Goal: Information Seeking & Learning: Find specific fact

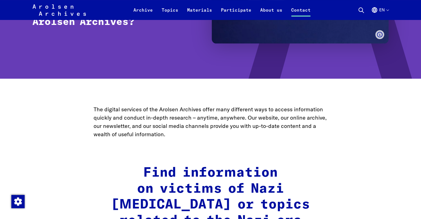
drag, startPoint x: 139, startPoint y: 181, endPoint x: 142, endPoint y: 179, distance: 3.4
click at [142, 179] on h2 "Find information on victims of Nazi persecution or topics related to the Nazi e…" at bounding box center [210, 197] width 234 height 64
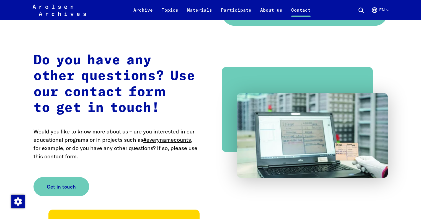
scroll to position [940, 0]
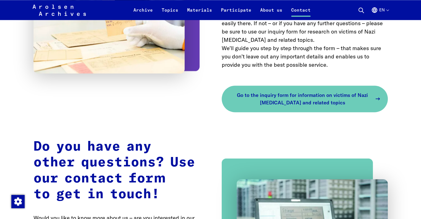
click at [294, 91] on span "Go to the inquiry form for information on victims of Nazi persecution and relat…" at bounding box center [302, 98] width 139 height 15
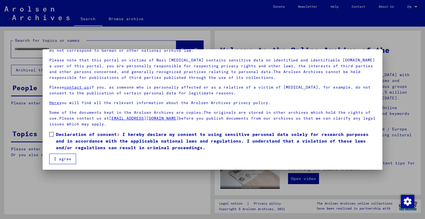
scroll to position [33, 0]
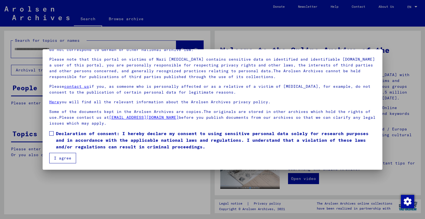
click at [59, 131] on span "Declaration of consent: I hereby declare my consent to using sensitive personal…" at bounding box center [216, 140] width 320 height 20
click at [62, 164] on mat-dialog-container "Welcome to the Online Archive of the Arolsen Archives! Our terms of use were es…" at bounding box center [213, 109] width 340 height 120
click at [66, 160] on button "I agree" at bounding box center [62, 158] width 27 height 11
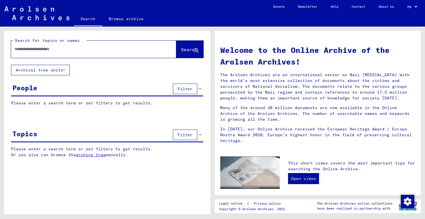
click at [61, 52] on input "text" at bounding box center [86, 49] width 145 height 6
click at [106, 49] on input "text" at bounding box center [86, 49] width 145 height 6
paste input "**********"
type input "**********"
click at [193, 46] on button "Search" at bounding box center [189, 49] width 27 height 17
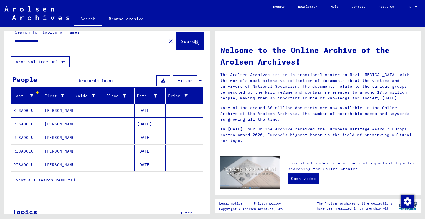
scroll to position [23, 0]
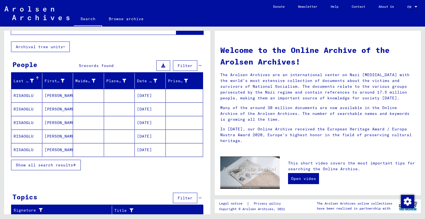
drag, startPoint x: 50, startPoint y: 206, endPoint x: 20, endPoint y: 198, distance: 31.5
click at [38, 190] on div "**********" at bounding box center [107, 113] width 206 height 212
click at [199, 196] on icon at bounding box center [200, 198] width 3 height 4
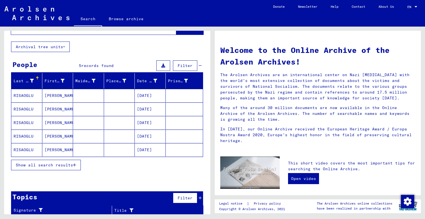
scroll to position [19, 0]
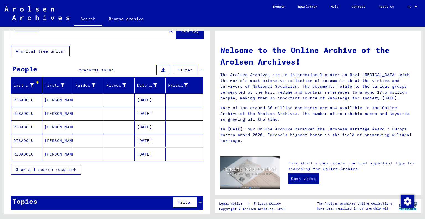
click at [199, 202] on icon at bounding box center [200, 202] width 3 height 4
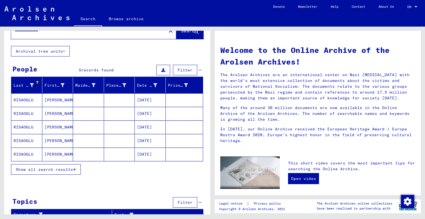
scroll to position [23, 0]
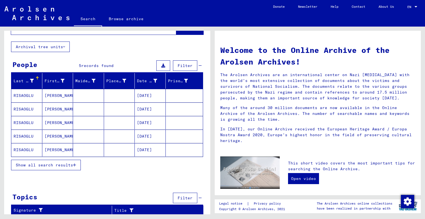
click at [50, 169] on button "Show all search results" at bounding box center [46, 165] width 70 height 11
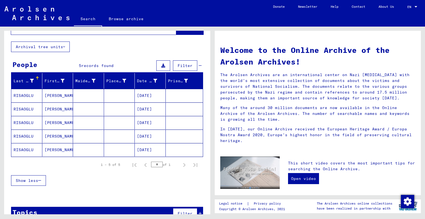
scroll to position [0, 0]
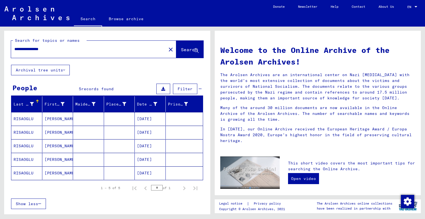
click at [56, 64] on div "**********" at bounding box center [107, 48] width 206 height 34
click at [58, 67] on button "Archival tree units" at bounding box center [40, 70] width 59 height 11
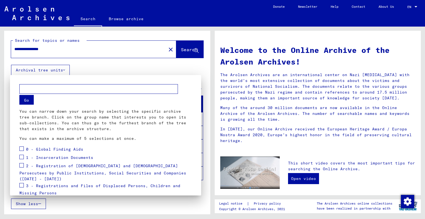
click at [66, 90] on input "text" at bounding box center [98, 89] width 158 height 10
click at [22, 148] on span at bounding box center [21, 148] width 4 height 4
click at [22, 156] on span at bounding box center [21, 157] width 4 height 4
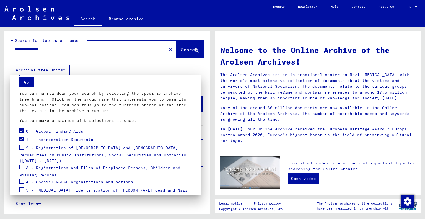
scroll to position [28, 0]
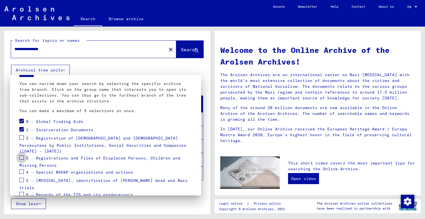
click at [20, 155] on span at bounding box center [21, 157] width 4 height 4
click at [22, 136] on span at bounding box center [21, 137] width 4 height 4
click at [24, 168] on div "4 - Special NSDAP organizations and actions" at bounding box center [76, 172] width 114 height 8
click at [25, 168] on div "4 - Special NSDAP organizations and actions" at bounding box center [76, 172] width 114 height 8
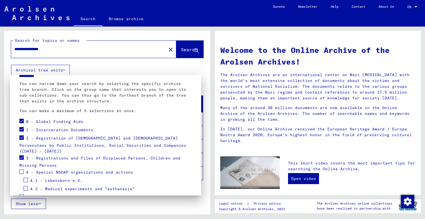
click at [29, 155] on div "3 - Registrations and Files of Displaced Persons, Children and Missing Persons" at bounding box center [105, 161] width 172 height 14
click at [32, 155] on span "3 - Registrations and Files of Displaced Persons, Children and Missing Persons" at bounding box center [99, 161] width 161 height 12
click at [37, 155] on span "3 - Registrations and Files of Displaced Persons, Children and Missing Persons" at bounding box center [99, 161] width 161 height 12
click at [25, 177] on span at bounding box center [26, 179] width 4 height 4
click at [26, 169] on span at bounding box center [26, 171] width 4 height 4
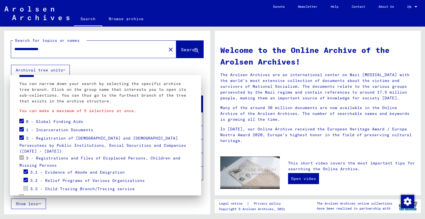
click at [23, 139] on span at bounding box center [21, 137] width 4 height 4
click at [21, 127] on span at bounding box center [21, 129] width 4 height 4
click at [23, 120] on span at bounding box center [21, 121] width 4 height 4
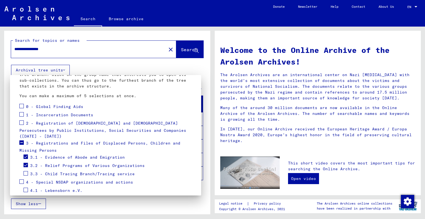
scroll to position [55, 0]
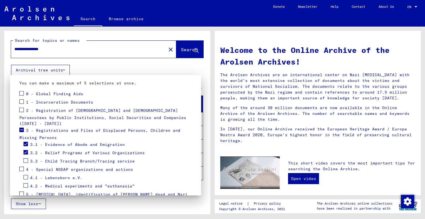
click at [27, 158] on span at bounding box center [26, 160] width 4 height 4
click at [22, 166] on span at bounding box center [21, 168] width 4 height 4
click at [50, 72] on div at bounding box center [212, 109] width 425 height 219
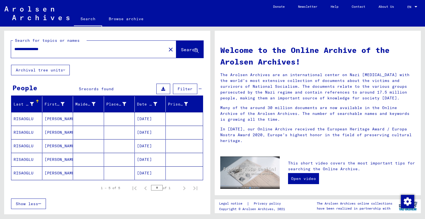
click at [181, 48] on span "Search" at bounding box center [189, 50] width 17 height 6
click at [182, 45] on button "Search" at bounding box center [189, 49] width 27 height 17
click at [52, 48] on input "**********" at bounding box center [86, 49] width 145 height 6
click at [52, 71] on button "Archival tree units" at bounding box center [40, 70] width 59 height 11
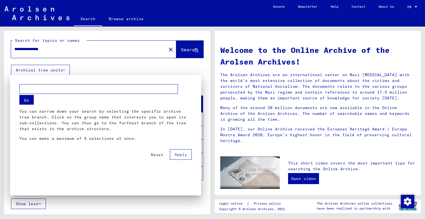
click at [97, 69] on div at bounding box center [212, 109] width 425 height 219
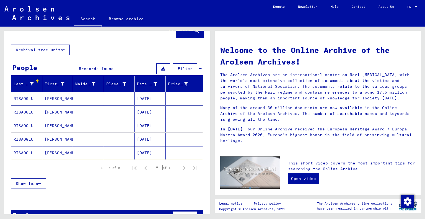
scroll to position [34, 0]
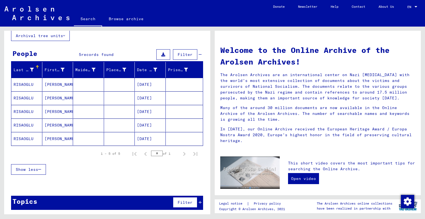
click at [59, 83] on mat-cell "[PERSON_NAME]" at bounding box center [57, 84] width 31 height 13
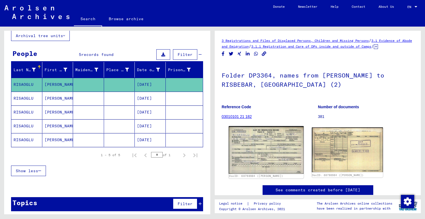
click at [263, 146] on img at bounding box center [266, 150] width 75 height 48
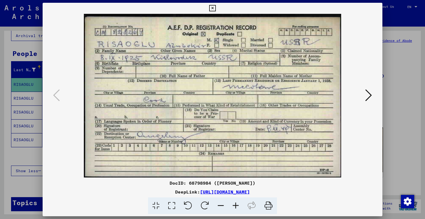
click at [395, 122] on div at bounding box center [212, 109] width 425 height 219
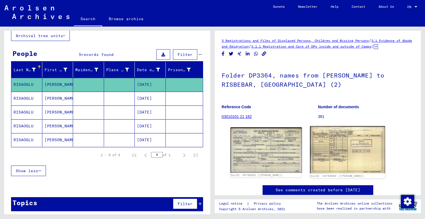
click at [338, 150] on img at bounding box center [347, 149] width 75 height 47
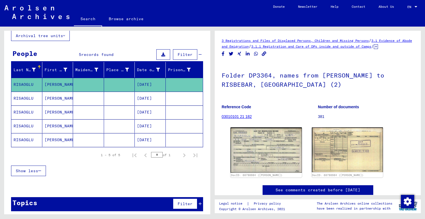
click at [46, 109] on mat-cell "[PERSON_NAME]" at bounding box center [57, 112] width 31 height 14
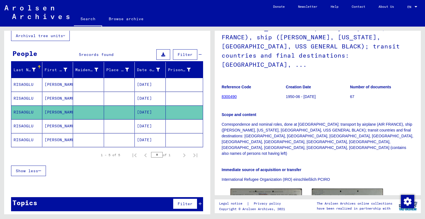
scroll to position [83, 0]
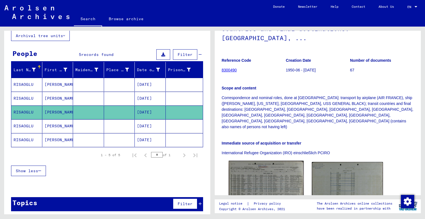
click at [270, 162] on img at bounding box center [266, 184] width 75 height 47
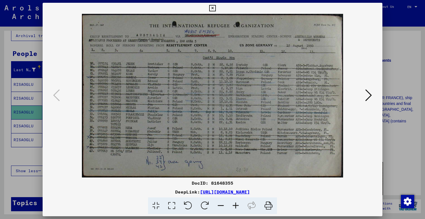
click at [359, 101] on img at bounding box center [212, 95] width 302 height 163
click at [367, 94] on icon at bounding box center [368, 94] width 7 height 13
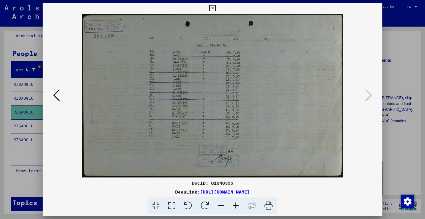
click at [379, 116] on div at bounding box center [213, 95] width 340 height 163
click at [391, 72] on div at bounding box center [212, 109] width 425 height 219
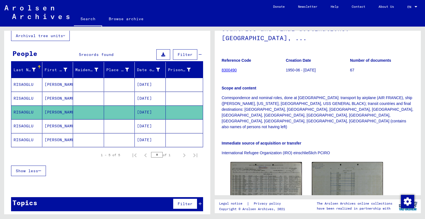
click at [45, 127] on mat-cell "[PERSON_NAME]" at bounding box center [57, 126] width 31 height 14
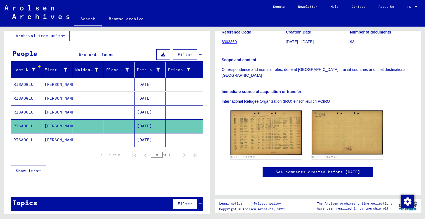
scroll to position [138, 0]
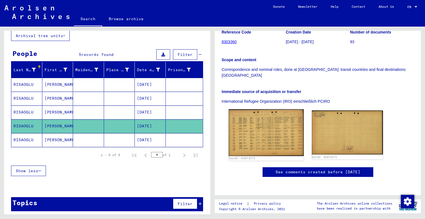
click at [260, 109] on img at bounding box center [266, 132] width 75 height 47
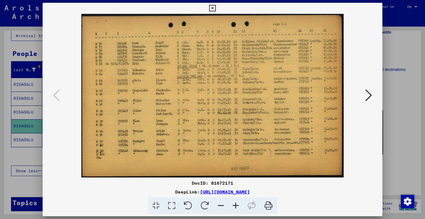
click at [405, 51] on div at bounding box center [212, 109] width 425 height 219
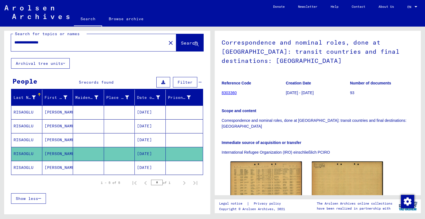
scroll to position [0, 0]
